Goal: Information Seeking & Learning: Learn about a topic

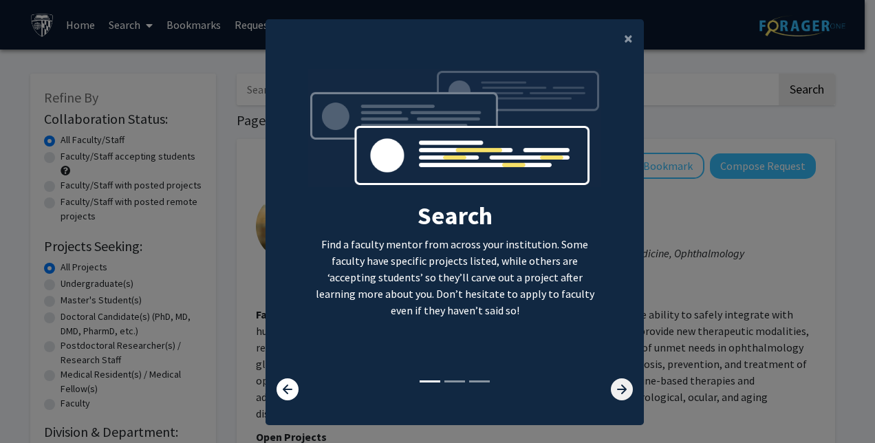
click at [612, 383] on icon at bounding box center [622, 390] width 22 height 22
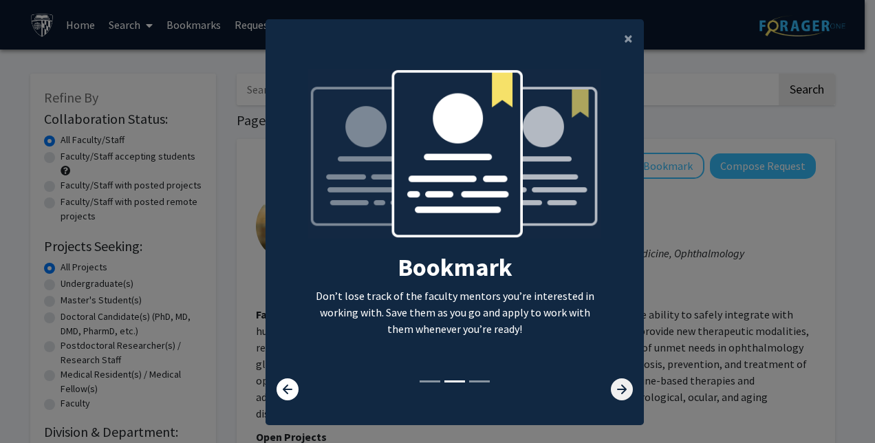
click at [619, 384] on icon at bounding box center [622, 390] width 22 height 22
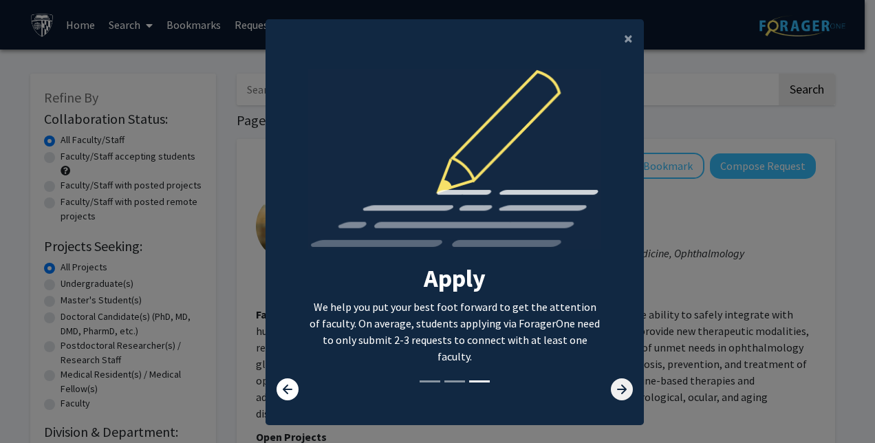
click at [619, 384] on icon at bounding box center [622, 390] width 22 height 22
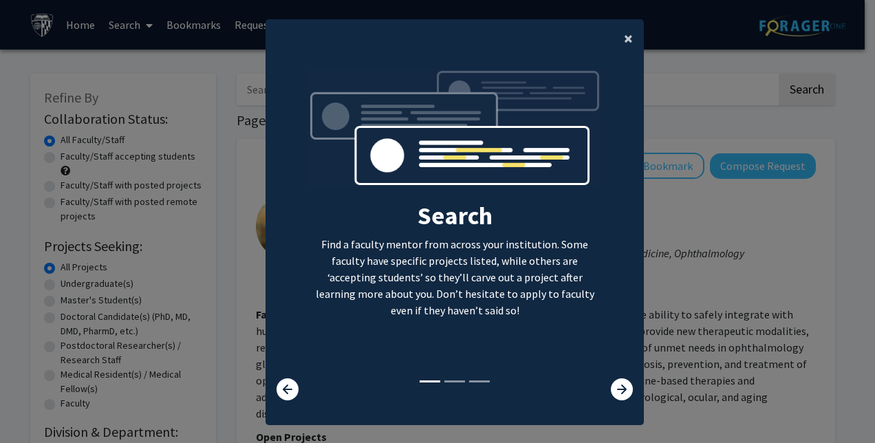
click at [624, 39] on span "×" at bounding box center [628, 38] width 9 height 21
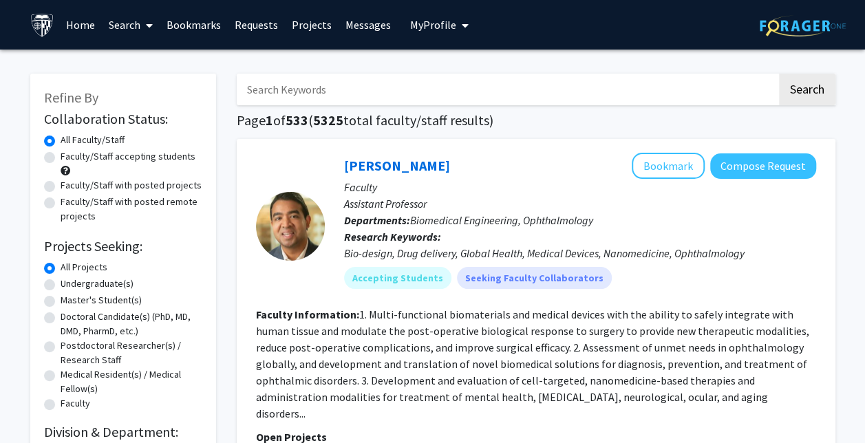
click at [87, 19] on link "Home" at bounding box center [80, 25] width 43 height 48
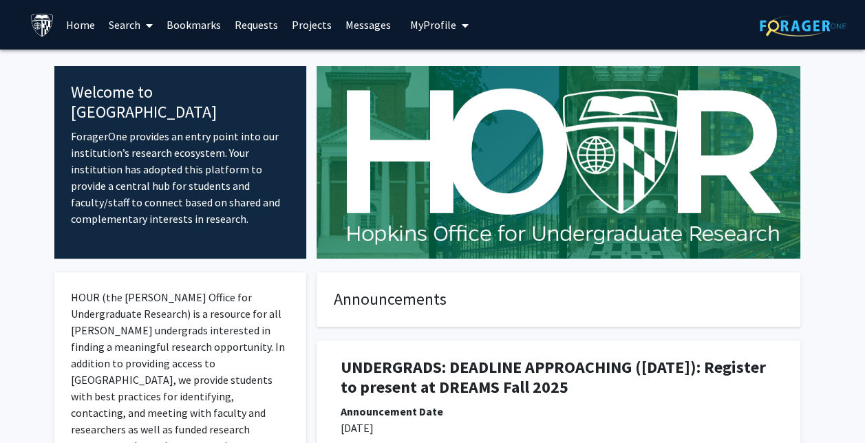
click at [432, 23] on span "My Profile" at bounding box center [433, 25] width 46 height 14
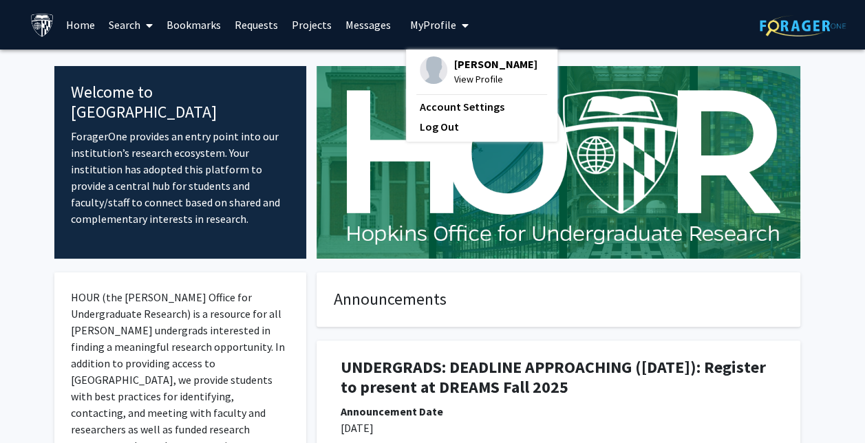
click at [469, 58] on span "[PERSON_NAME]" at bounding box center [495, 63] width 83 height 15
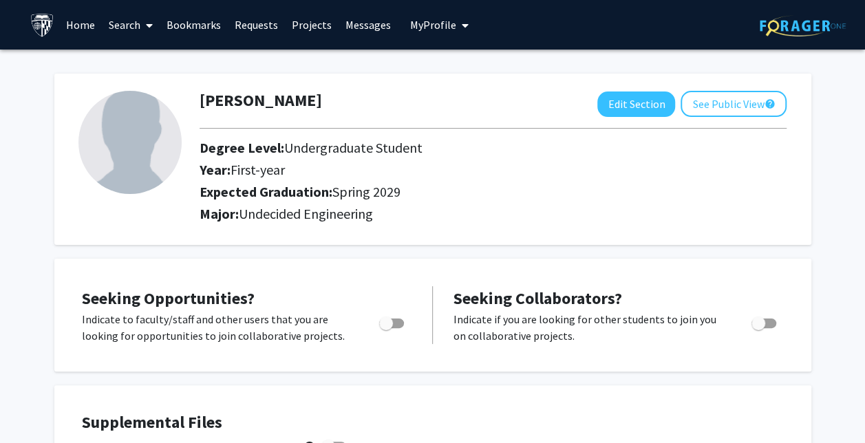
click at [131, 21] on link "Search" at bounding box center [131, 25] width 58 height 48
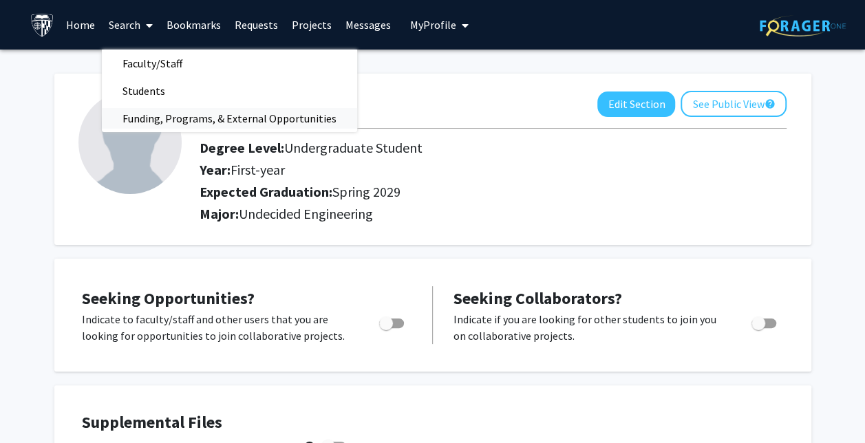
click at [175, 122] on span "Funding, Programs, & External Opportunities" at bounding box center [229, 119] width 255 height 28
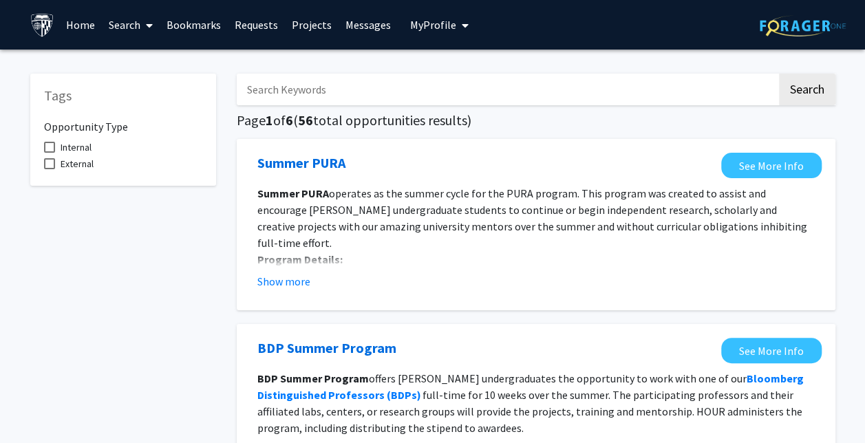
click at [344, 88] on input "Search Keywords" at bounding box center [507, 90] width 540 height 32
click at [241, 301] on div "Summer PURA See More Info Summer PURA operates as the summer cycle for the PURA…" at bounding box center [536, 224] width 599 height 171
click at [309, 87] on input "Search Keywords" at bounding box center [507, 90] width 540 height 32
click at [779, 74] on button "Search" at bounding box center [807, 90] width 56 height 32
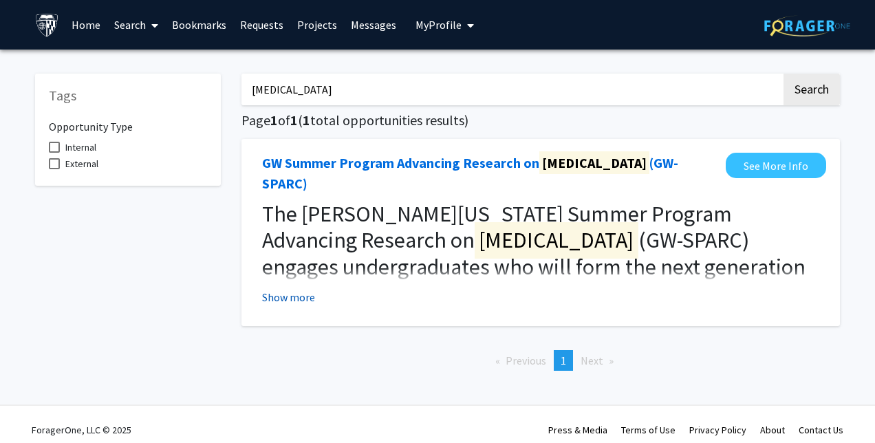
click at [303, 289] on button "Show more" at bounding box center [288, 297] width 53 height 17
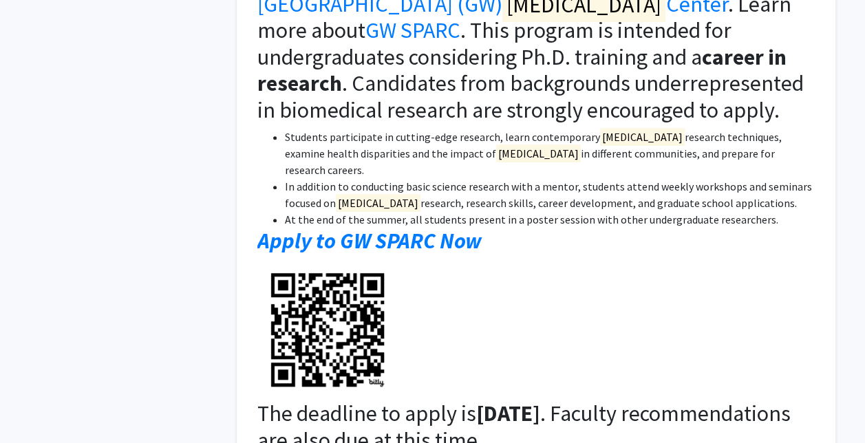
scroll to position [343, 0]
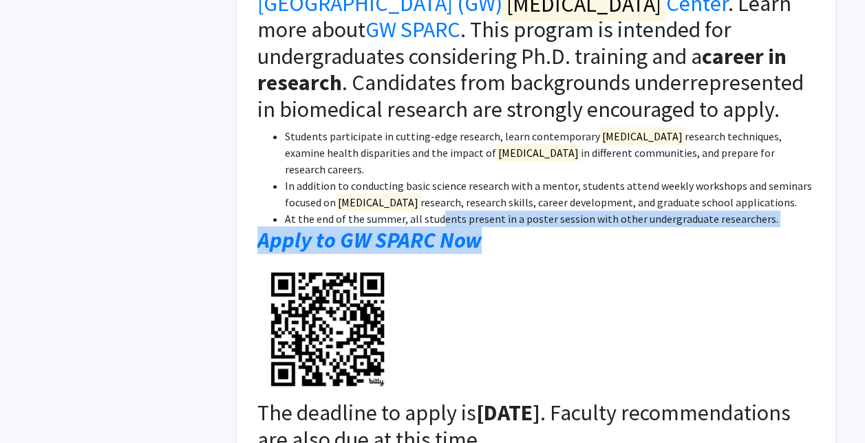
drag, startPoint x: 483, startPoint y: 182, endPoint x: 439, endPoint y: 159, distance: 49.6
click at [439, 159] on div "The [PERSON_NAME][US_STATE] Summer Program Advancing Research on [MEDICAL_DATA]…" at bounding box center [535, 214] width 557 height 712
click at [439, 211] on li "At the end of the summer, all students present in a poster session with other u…" at bounding box center [550, 219] width 530 height 17
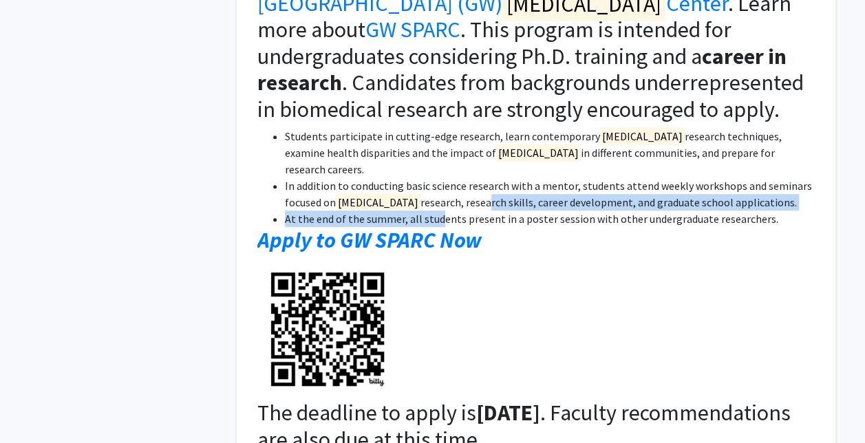
drag, startPoint x: 440, startPoint y: 158, endPoint x: 436, endPoint y: 142, distance: 16.4
click at [436, 142] on ul "Students participate in cutting-edge research, learn contemporary [MEDICAL_DATA…" at bounding box center [535, 177] width 557 height 99
click at [436, 178] on li "In addition to conducting basic science research with a mentor, students attend…" at bounding box center [550, 194] width 530 height 33
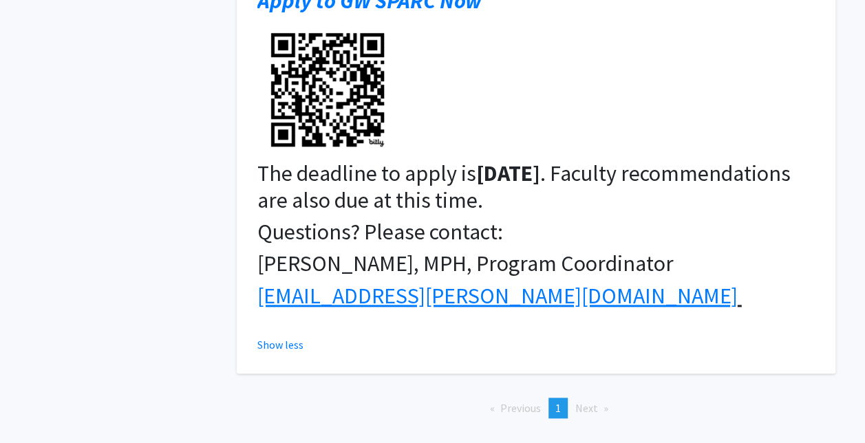
click at [482, 160] on span ". Faculty recommendations are also due at this time." at bounding box center [523, 187] width 533 height 54
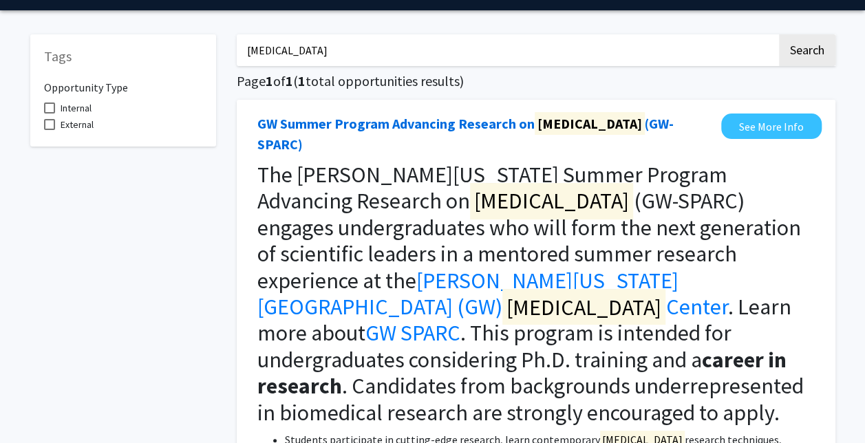
scroll to position [0, 0]
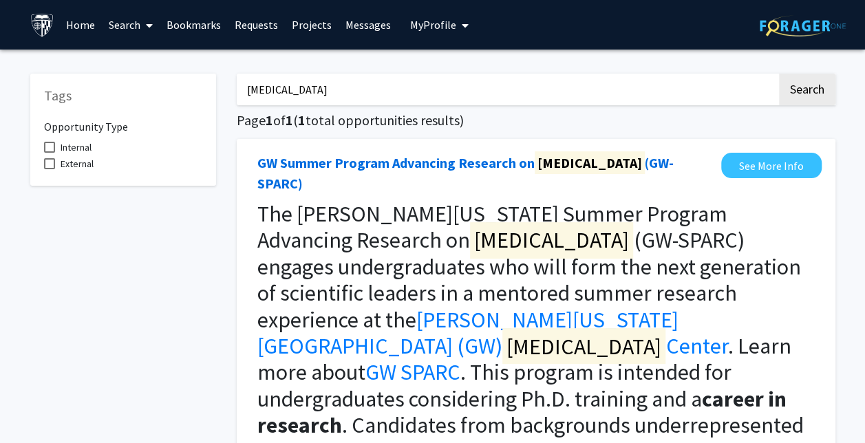
click at [467, 231] on span "The [PERSON_NAME][US_STATE] Summer Program Advancing Research on [MEDICAL_DATA]…" at bounding box center [529, 267] width 544 height 134
drag, startPoint x: 310, startPoint y: 83, endPoint x: 209, endPoint y: 78, distance: 100.6
click at [779, 74] on button "Search" at bounding box center [807, 90] width 56 height 32
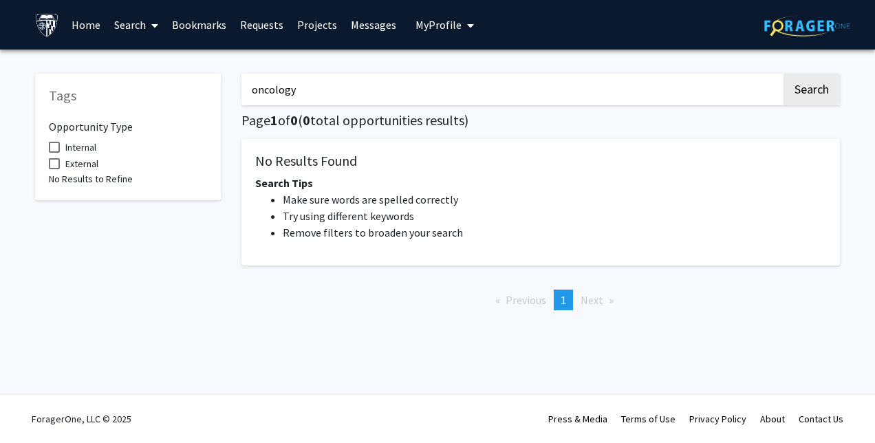
drag, startPoint x: 345, startPoint y: 103, endPoint x: 202, endPoint y: 98, distance: 142.5
click at [202, 98] on div "Tags Opportunity Type Internal External No Results to Refine oncology Search Pa…" at bounding box center [438, 191] width 826 height 262
type input "space"
click at [784, 74] on button "Search" at bounding box center [812, 90] width 56 height 32
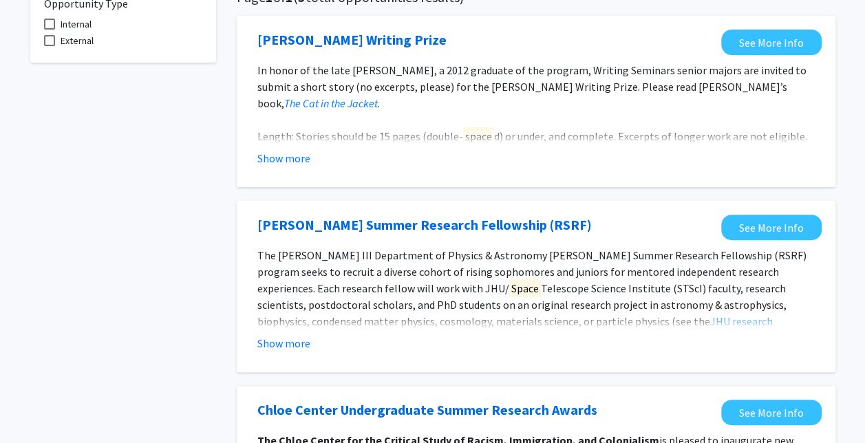
scroll to position [124, 0]
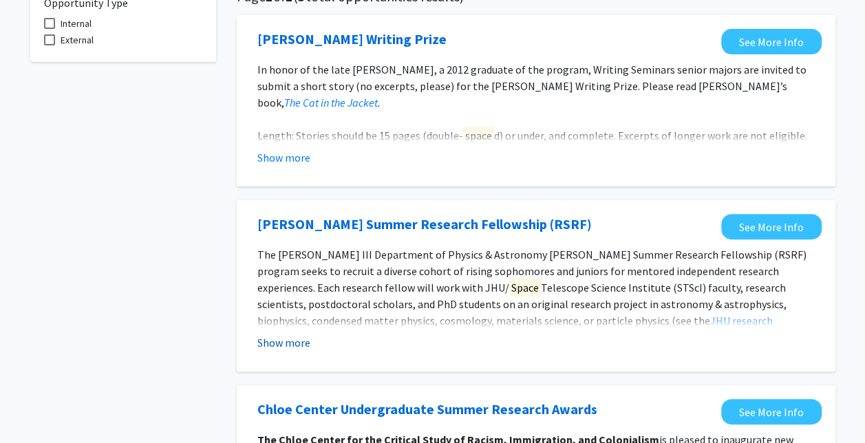
click at [285, 340] on button "Show more" at bounding box center [283, 342] width 53 height 17
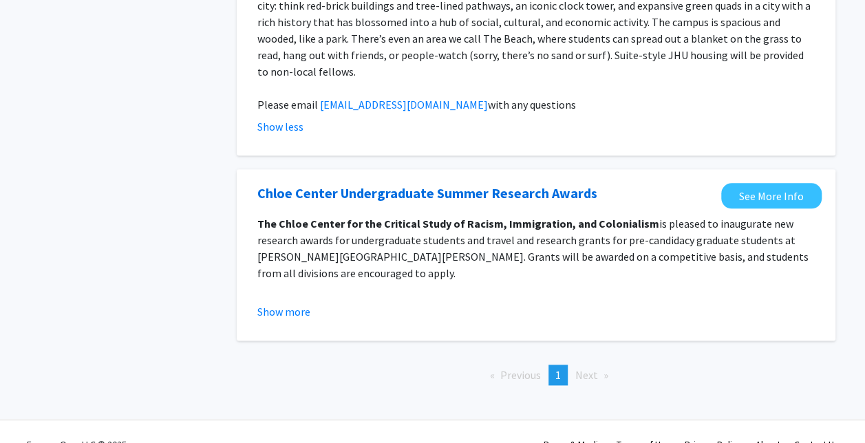
scroll to position [661, 0]
